Goal: Task Accomplishment & Management: Manage account settings

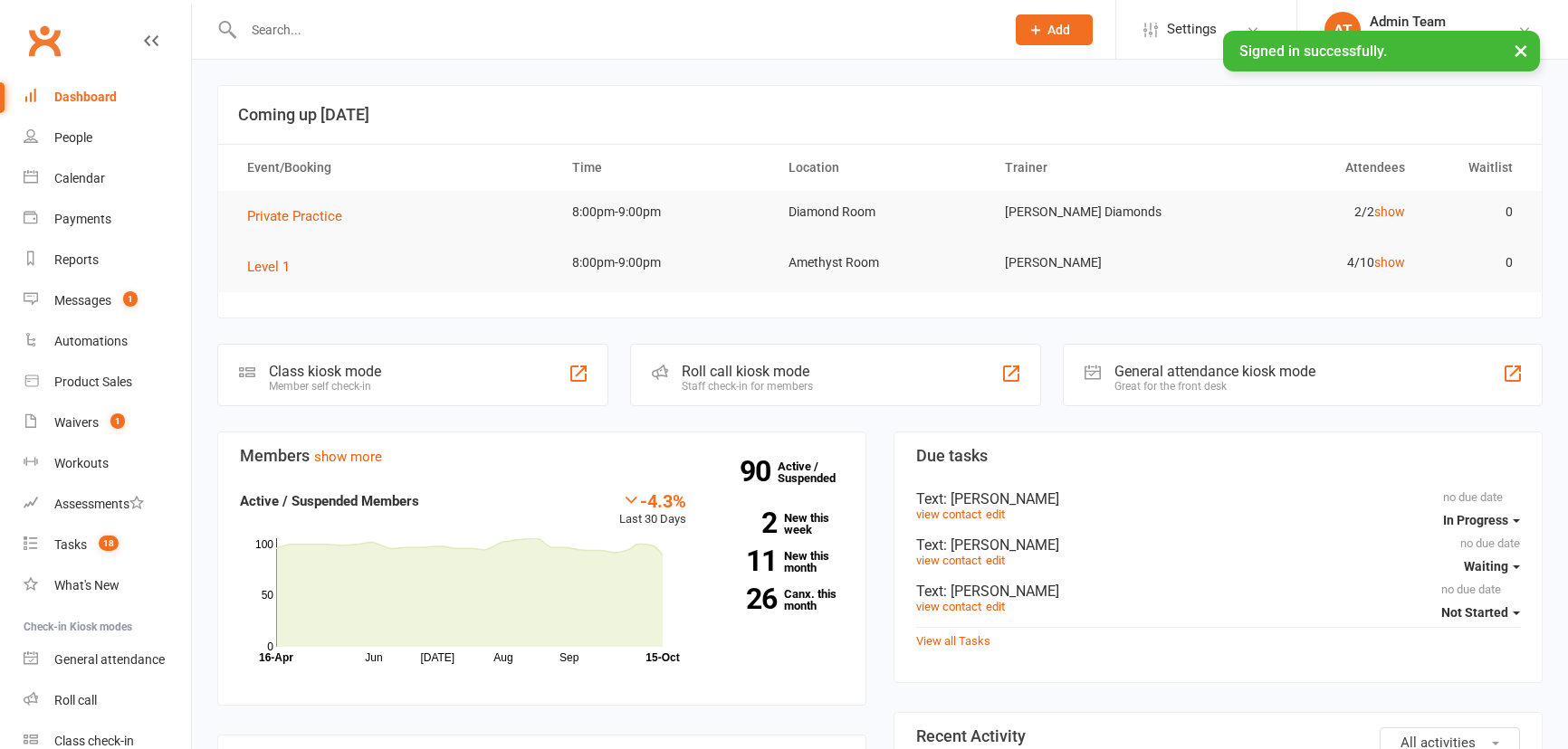
click at [103, 177] on div "Calendar" at bounding box center [80, 179] width 51 height 15
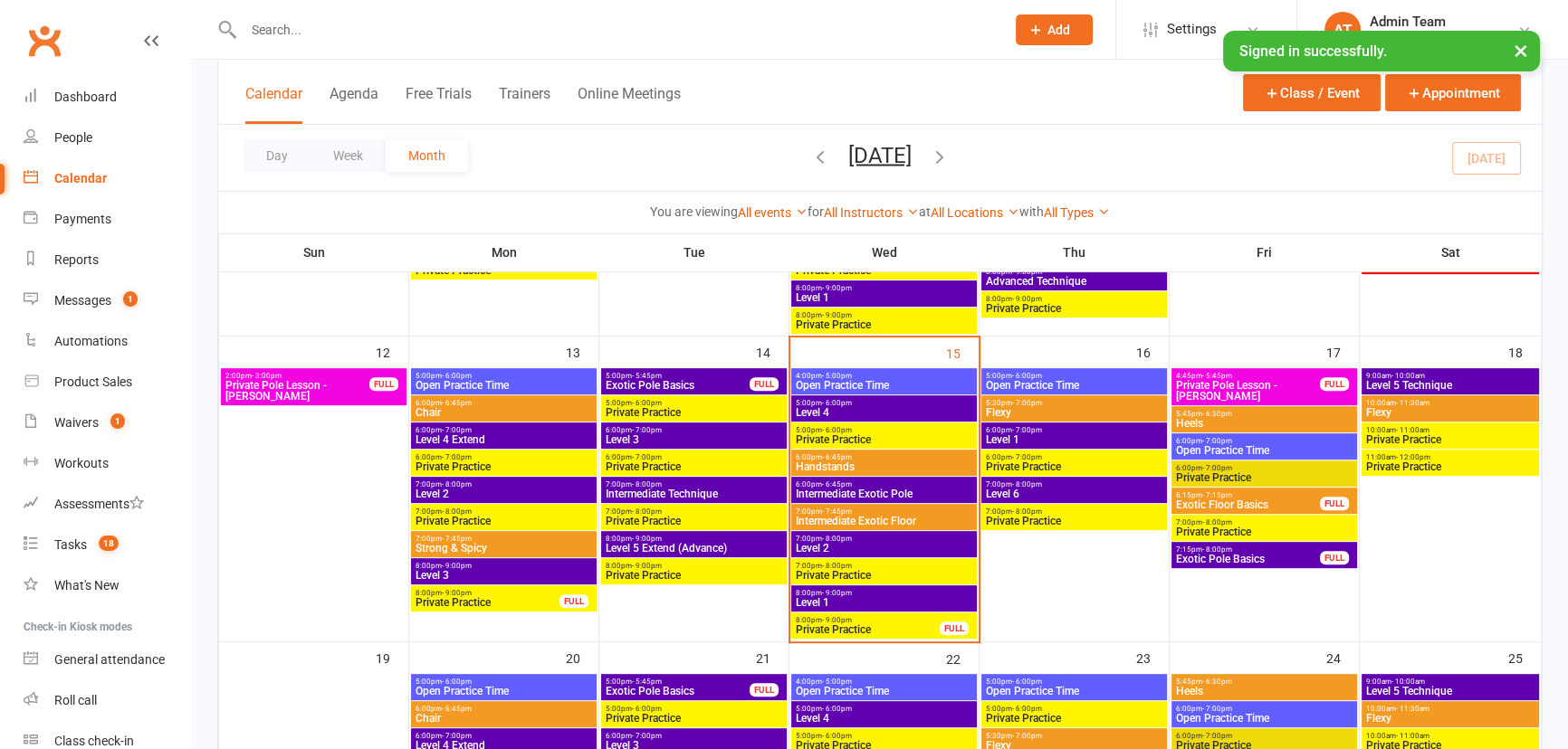
scroll to position [740, 0]
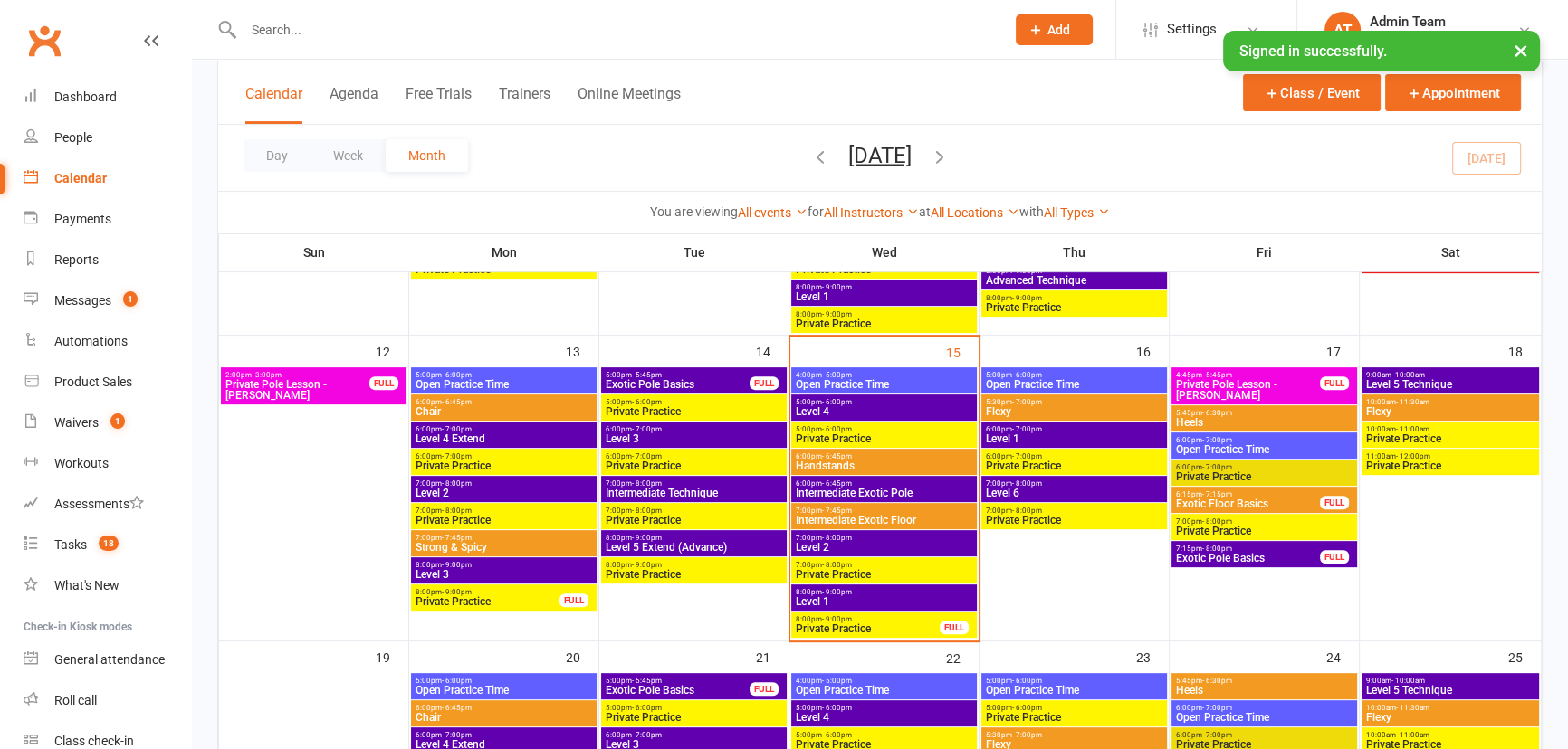
click at [871, 628] on span "Private Practice" at bounding box center [867, 629] width 145 height 11
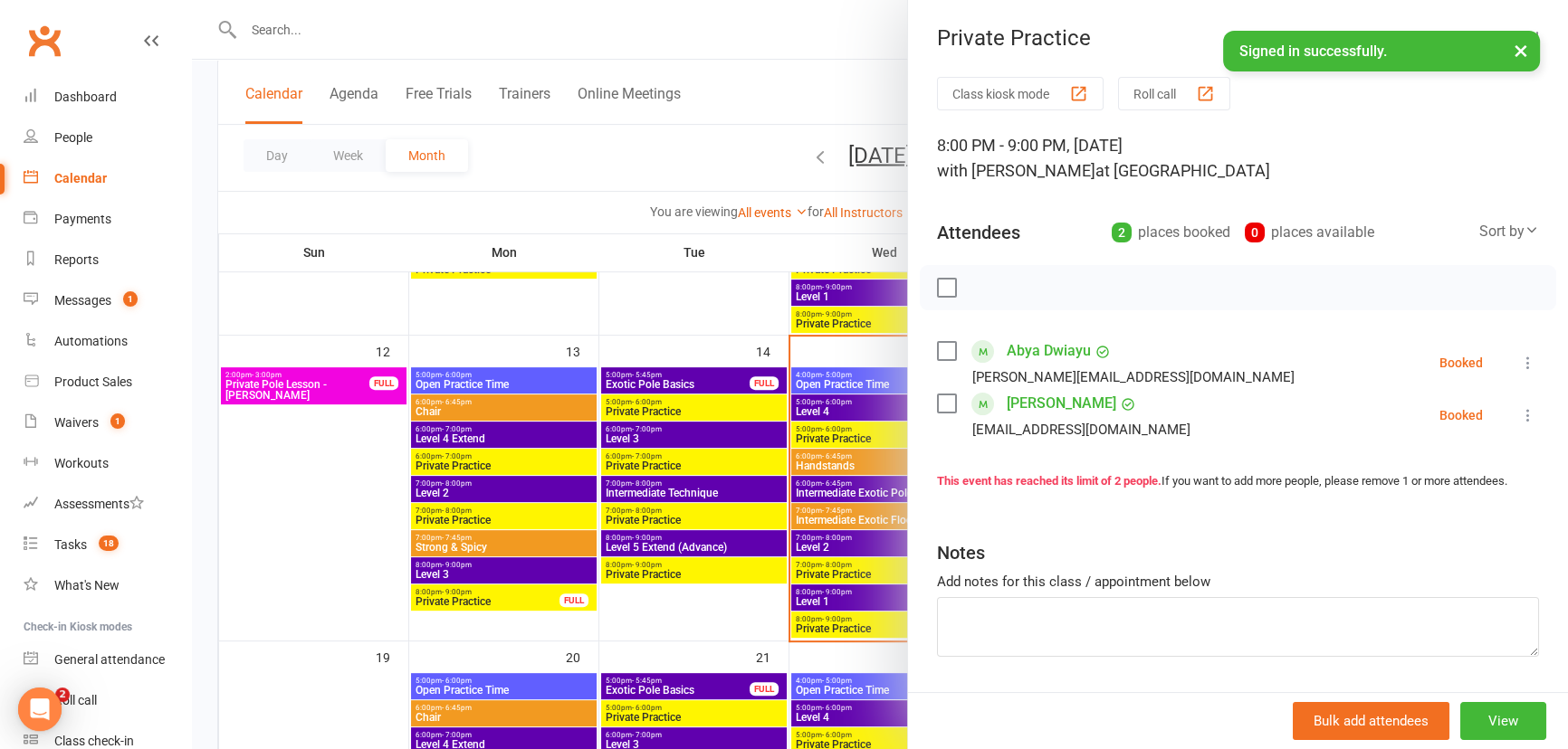
scroll to position [0, 0]
click at [799, 101] on div at bounding box center [880, 374] width 1376 height 749
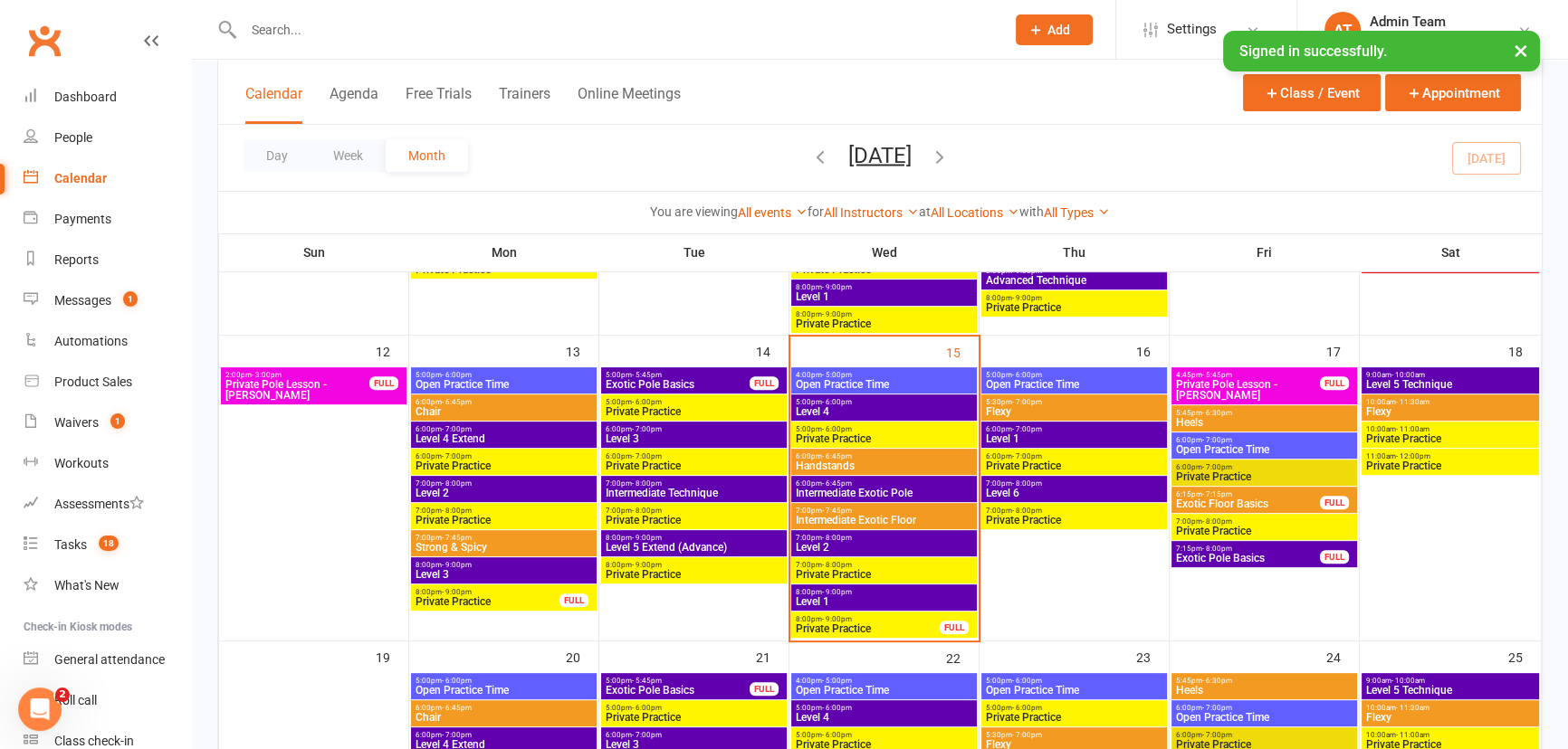
click at [849, 573] on span "Private Practice" at bounding box center [884, 575] width 179 height 11
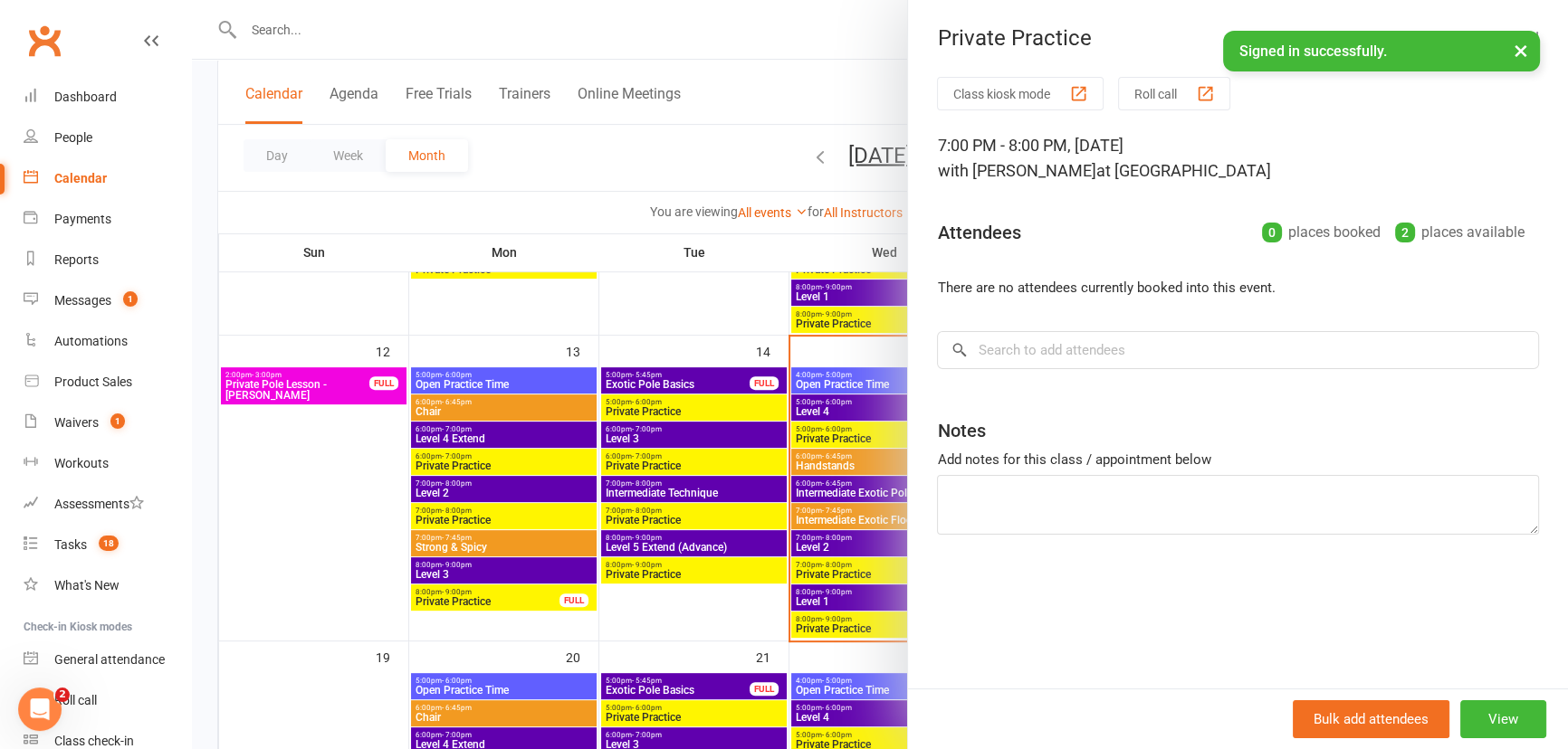
click at [832, 100] on div at bounding box center [880, 374] width 1376 height 749
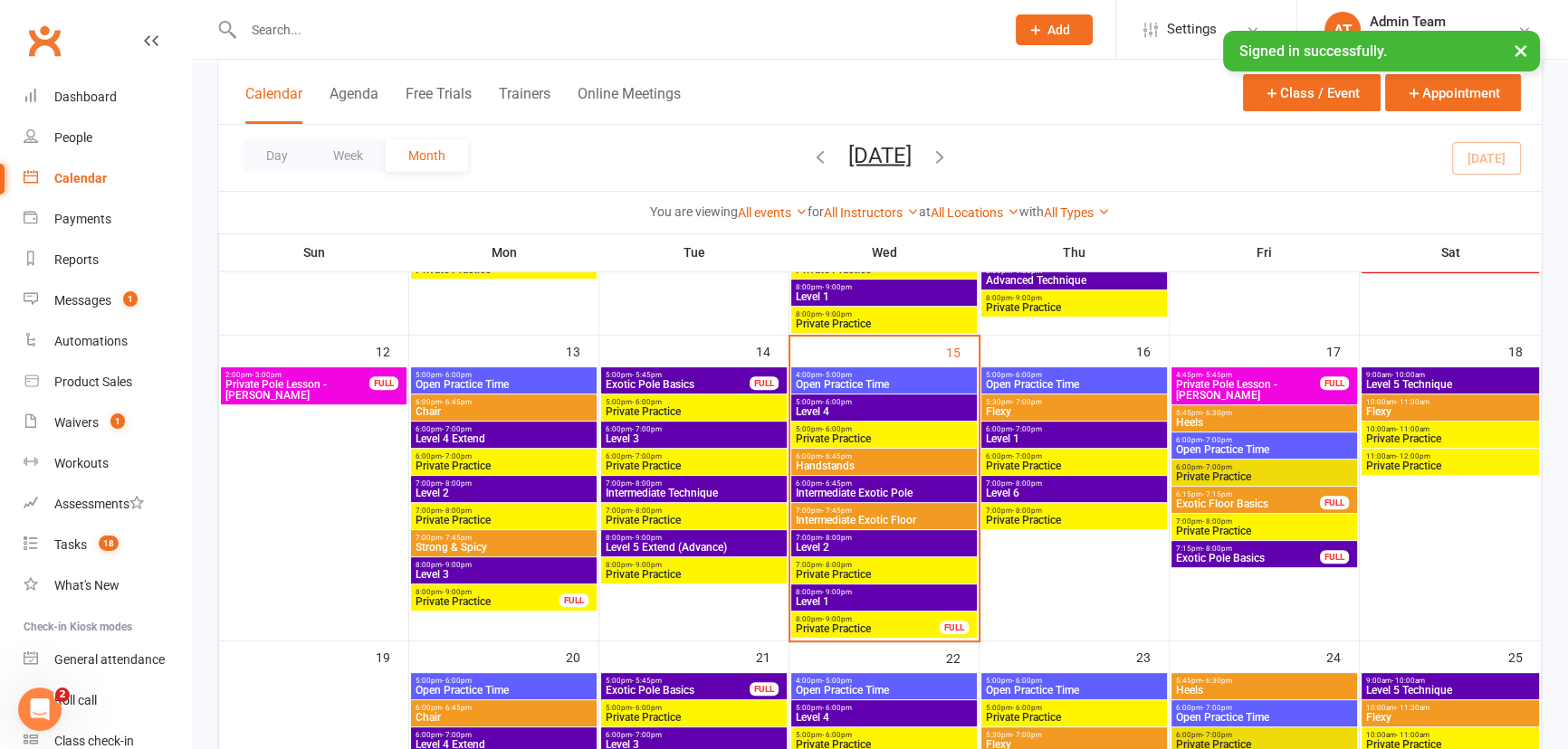
click at [818, 589] on span "8:00pm - 9:00pm" at bounding box center [884, 592] width 179 height 8
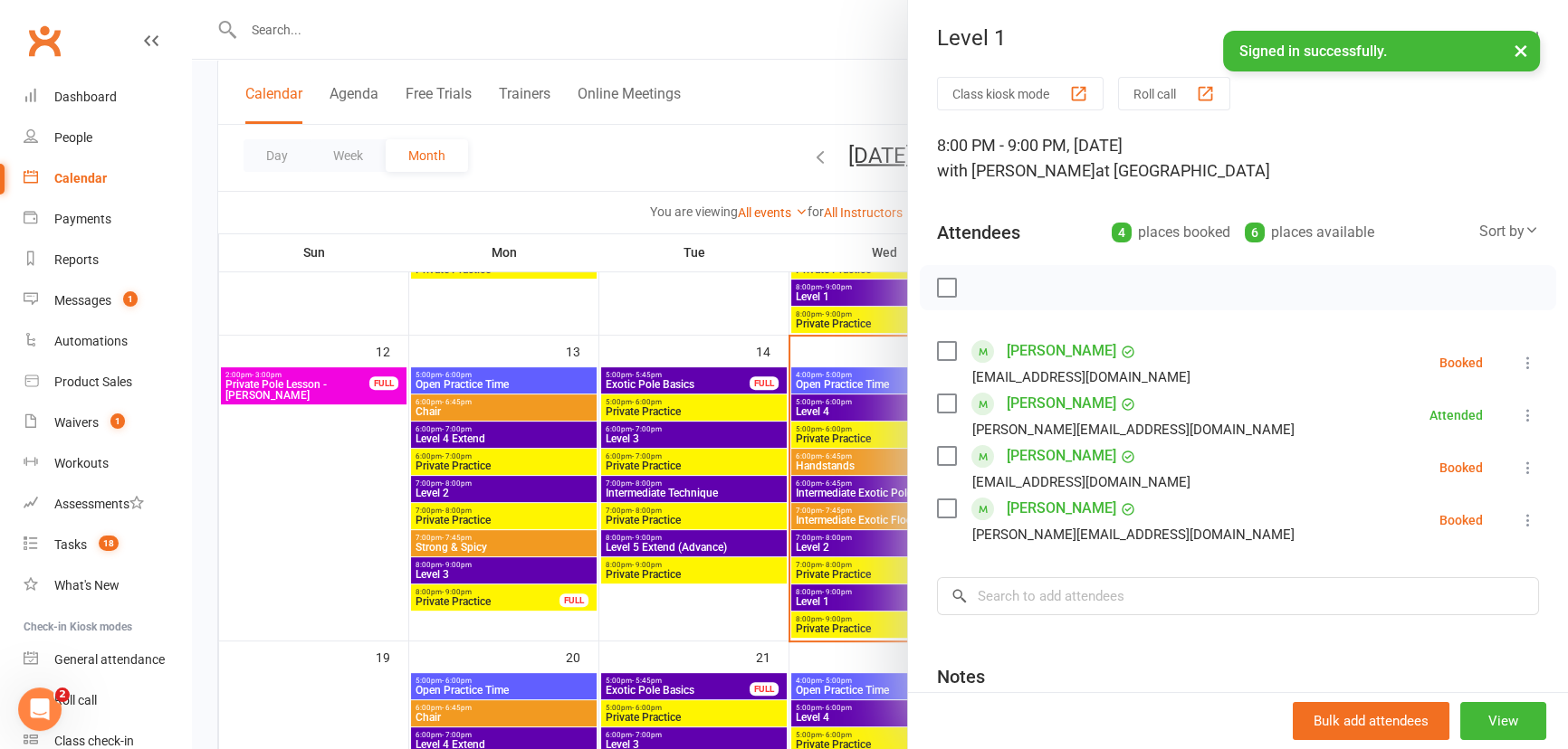
click at [937, 289] on label at bounding box center [947, 288] width 19 height 19
click at [984, 288] on icon "button" at bounding box center [987, 288] width 20 height 20
click at [759, 303] on div at bounding box center [880, 374] width 1376 height 749
